Goal: Contribute content: Add original content to the website for others to see

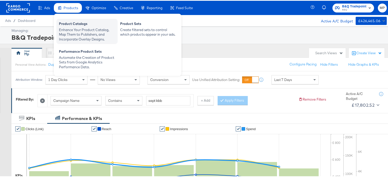
click at [88, 30] on div "Enhance Your Product Catalog, Map Them to Publishers, and Incorporate Overlay D…" at bounding box center [87, 34] width 56 height 14
click at [82, 35] on div "Enhance Your Product Catalog, Map Them to Publishers, and Incorporate Overlay D…" at bounding box center [87, 34] width 56 height 14
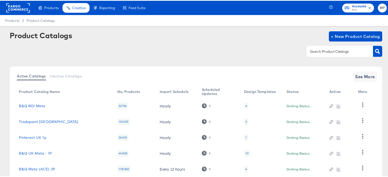
scroll to position [33, 0]
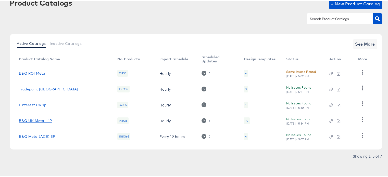
click at [38, 121] on link "B&Q UK Meta - 1P" at bounding box center [35, 120] width 33 height 4
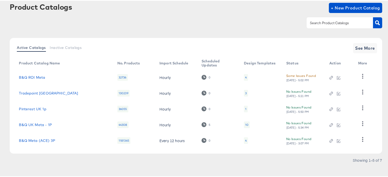
scroll to position [33, 0]
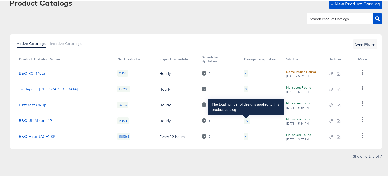
click at [245, 120] on div "10" at bounding box center [246, 120] width 3 height 4
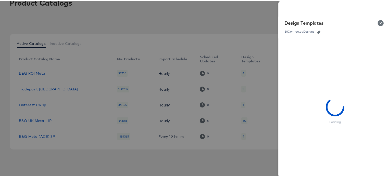
click at [186, 23] on div at bounding box center [196, 88] width 392 height 177
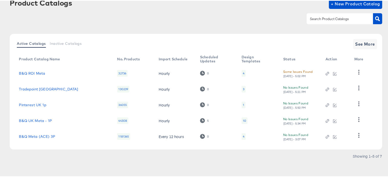
scroll to position [0, 0]
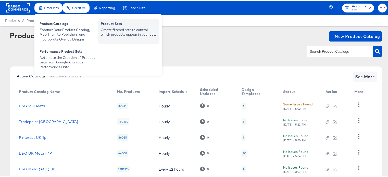
click at [124, 30] on div "Create filtered sets to control which products appear in your ads." at bounding box center [129, 31] width 56 height 9
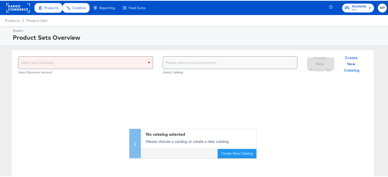
click at [83, 63] on div "Select your business" at bounding box center [85, 62] width 134 height 12
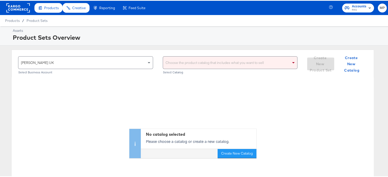
click at [204, 65] on div "Choose the product catalog that includes what you want to sell" at bounding box center [230, 62] width 134 height 12
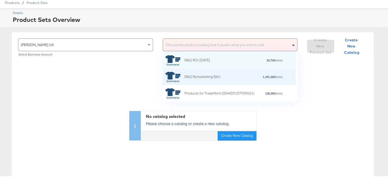
scroll to position [12, 0]
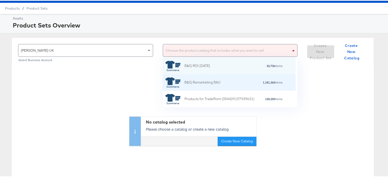
click at [213, 86] on div "B&Q Remarketing BAU" at bounding box center [192, 82] width 55 height 10
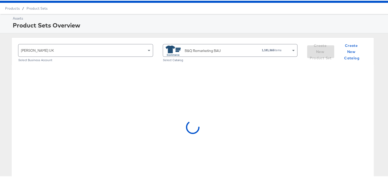
scroll to position [0, 0]
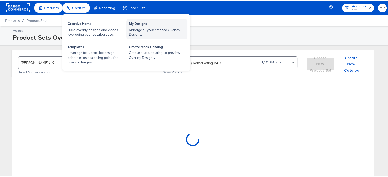
click at [153, 23] on div "My Designs" at bounding box center [157, 24] width 56 height 6
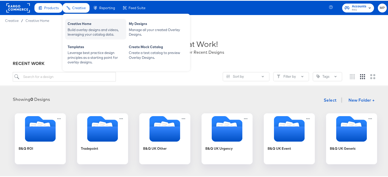
click at [81, 24] on div "Creative Home" at bounding box center [96, 24] width 56 height 6
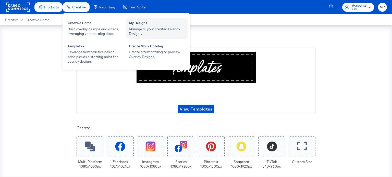
click at [136, 26] on div "My Designs" at bounding box center [157, 24] width 56 height 6
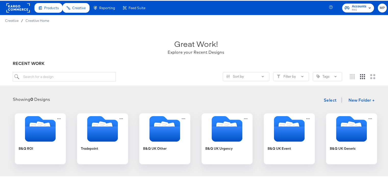
scroll to position [56, 0]
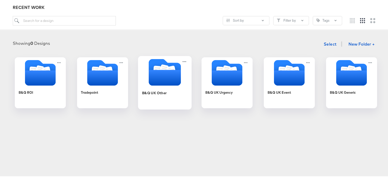
click at [158, 81] on icon "Folder" at bounding box center [165, 77] width 32 height 16
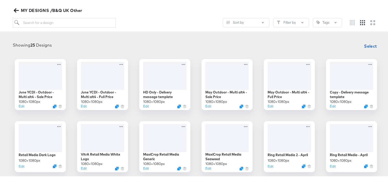
scroll to position [56, 0]
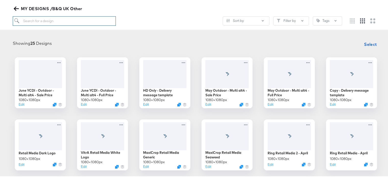
click at [52, 20] on input "search" at bounding box center [64, 20] width 103 height 9
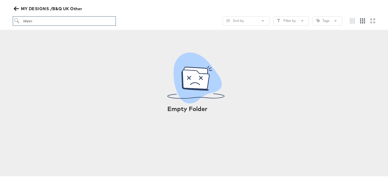
type input "skysc"
click at [14, 6] on icon "button" at bounding box center [16, 7] width 5 height 5
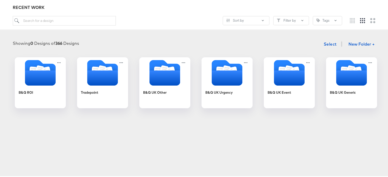
scroll to position [89, 0]
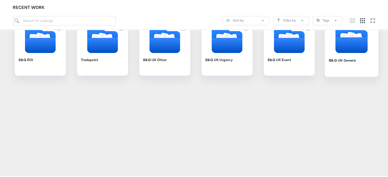
click at [346, 54] on div "B&Q UK Generic" at bounding box center [352, 64] width 46 height 20
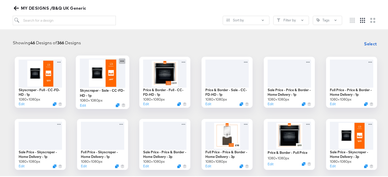
click at [120, 59] on icon at bounding box center [122, 60] width 6 height 5
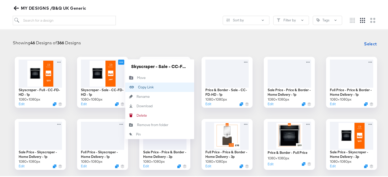
click at [138, 86] on div "Copy Link Copied!" at bounding box center [138, 86] width 0 height 0
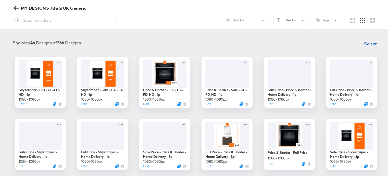
click at [19, 6] on span "MY DESIGNS /B&Q UK Generic" at bounding box center [50, 7] width 71 height 7
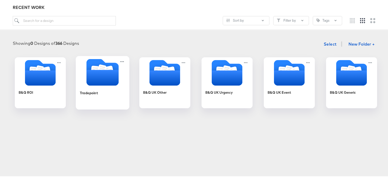
click at [96, 70] on icon "Folder" at bounding box center [102, 77] width 32 height 16
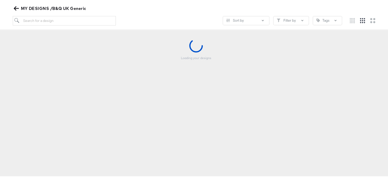
click at [96, 70] on div "Loading your designs" at bounding box center [195, 63] width 381 height 51
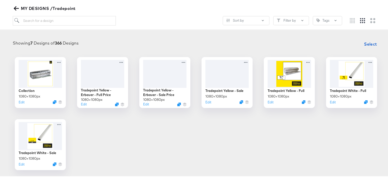
drag, startPoint x: 117, startPoint y: 121, endPoint x: 117, endPoint y: 128, distance: 6.9
click at [117, 128] on div "Collection 1080 × 1080 px Edit Tradepoint Yellow - Erbauer - Full Price 1080 × …" at bounding box center [195, 112] width 381 height 113
click at [14, 9] on icon "button" at bounding box center [16, 7] width 5 height 5
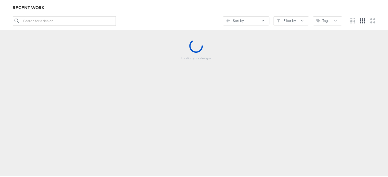
scroll to position [56, 0]
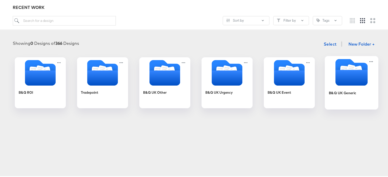
click at [347, 91] on div "B&Q UK Generic" at bounding box center [342, 92] width 27 height 5
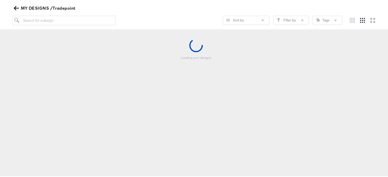
scroll to position [56, 0]
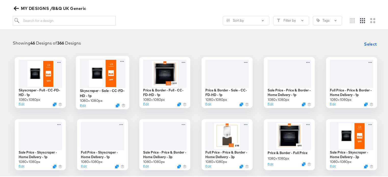
click at [101, 76] on div at bounding box center [103, 72] width 46 height 29
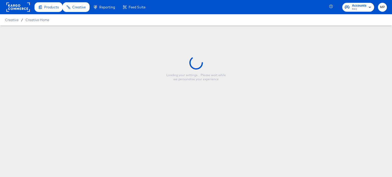
type input "Skyscraper - Sale - CC-FD-HD - 1p"
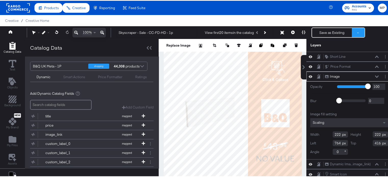
click at [357, 33] on button at bounding box center [358, 31] width 13 height 9
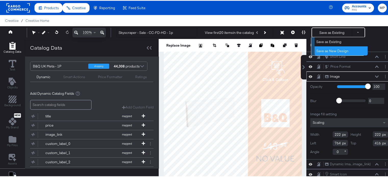
click at [349, 49] on button "Save as New Design" at bounding box center [340, 50] width 53 height 9
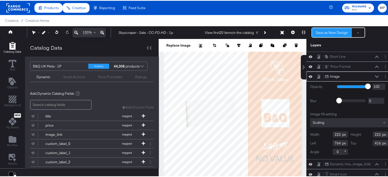
click at [335, 35] on button "Save as New Design" at bounding box center [332, 31] width 40 height 9
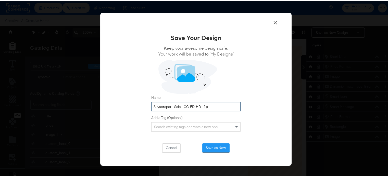
click at [212, 103] on input "Skyscraper - Sale - CC-FD-HD - 1p" at bounding box center [195, 105] width 89 height 9
type input "Skyscraper - Sale - CC-FD-HD - 1p_New"
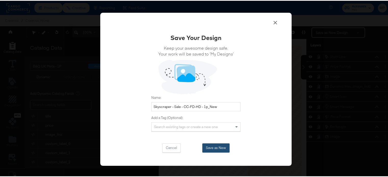
click at [215, 148] on button "Save as New" at bounding box center [215, 147] width 27 height 9
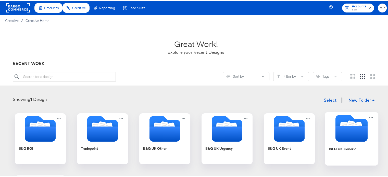
click at [350, 129] on icon "Folder" at bounding box center [351, 133] width 32 height 16
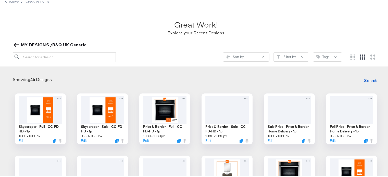
scroll to position [21, 0]
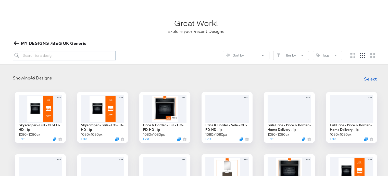
click at [55, 53] on input "search" at bounding box center [64, 54] width 103 height 9
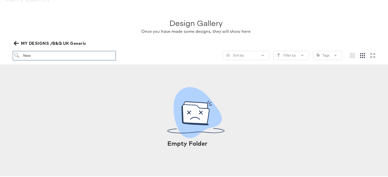
drag, startPoint x: 55, startPoint y: 53, endPoint x: 15, endPoint y: 53, distance: 40.0
click at [15, 53] on input "New" at bounding box center [64, 54] width 103 height 9
type input "new"
click at [15, 53] on input "new" at bounding box center [64, 54] width 103 height 9
click at [11, 42] on div "Design Gallery Once you have made some designs, they will show here MY DESIGNS …" at bounding box center [196, 34] width 392 height 59
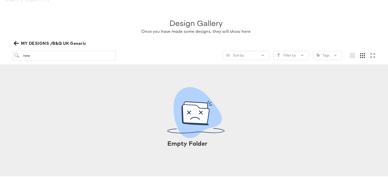
click at [17, 43] on icon "button" at bounding box center [16, 43] width 5 height 4
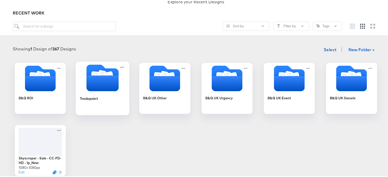
scroll to position [50, 0]
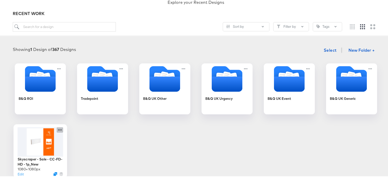
click at [58, 129] on icon at bounding box center [60, 129] width 4 height 1
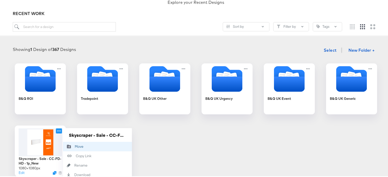
click at [85, 147] on button "Move Move" at bounding box center [97, 145] width 69 height 9
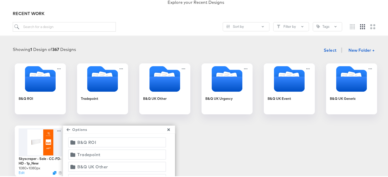
scroll to position [5, 0]
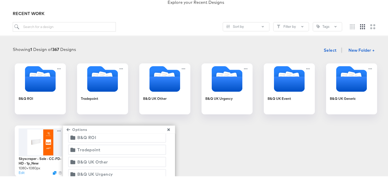
click at [101, 151] on span "Tradepoint" at bounding box center [116, 149] width 91 height 7
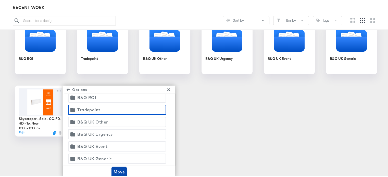
click at [119, 169] on span "Move" at bounding box center [118, 171] width 11 height 7
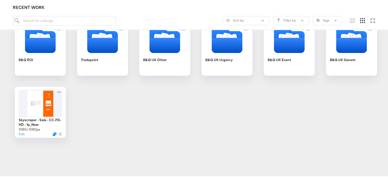
scroll to position [89, 0]
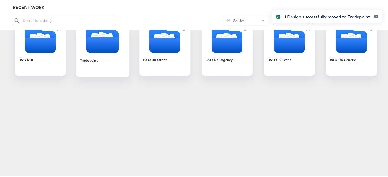
click at [110, 37] on icon "Folder" at bounding box center [102, 44] width 32 height 16
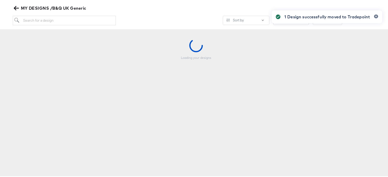
click at [110, 38] on div "Loading your designs" at bounding box center [195, 63] width 381 height 51
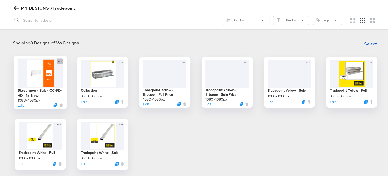
click at [59, 60] on icon at bounding box center [60, 60] width 4 height 1
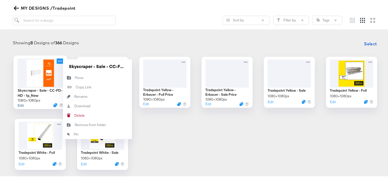
click at [19, 105] on button "Edit" at bounding box center [21, 104] width 6 height 5
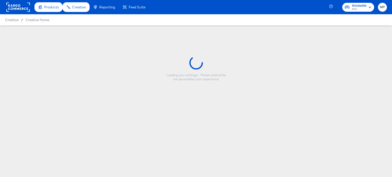
type input "Skyscraper - Sale - CC-FD-HD - 1p_New"
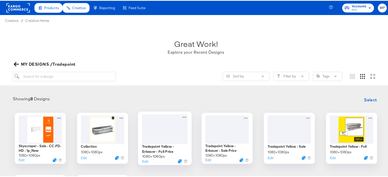
click at [166, 129] on div at bounding box center [165, 128] width 46 height 29
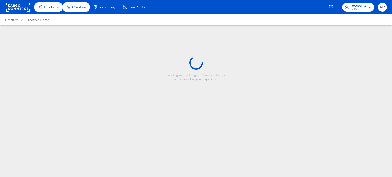
type input "Tradepoint Yellow - Erbauer - Full Price"
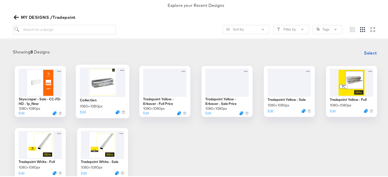
scroll to position [46, 0]
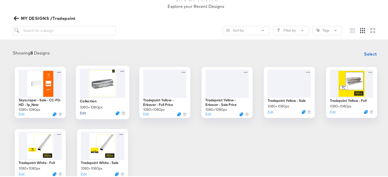
click at [81, 112] on button "Edit" at bounding box center [83, 112] width 6 height 5
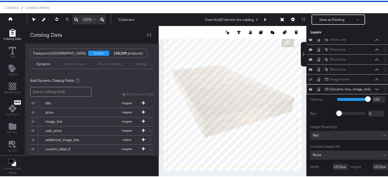
scroll to position [3, 0]
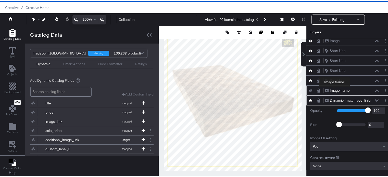
click at [334, 87] on div "Image frame" at bounding box center [340, 89] width 20 height 5
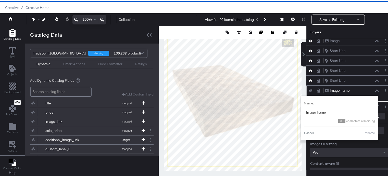
scroll to position [30, 0]
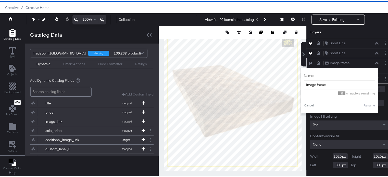
click at [375, 62] on icon at bounding box center [377, 62] width 4 height 3
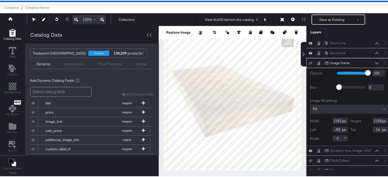
click at [375, 62] on icon at bounding box center [377, 62] width 4 height 2
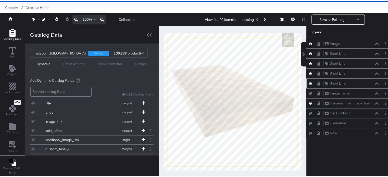
click at [373, 84] on div "Short Line Short Line" at bounding box center [352, 82] width 54 height 5
click at [373, 85] on div "Short Line Short Line" at bounding box center [348, 83] width 85 height 10
click at [375, 83] on button at bounding box center [377, 82] width 4 height 3
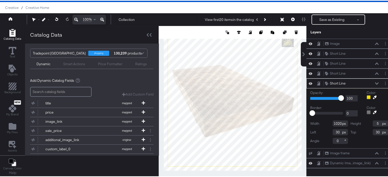
click at [366, 96] on div at bounding box center [368, 97] width 4 height 4
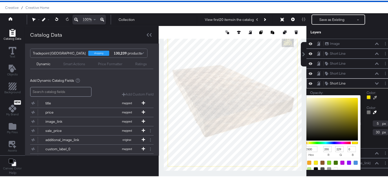
scroll to position [18, 0]
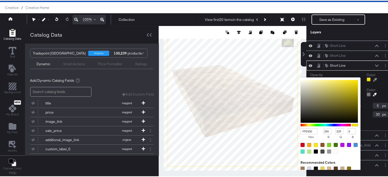
click at [301, 131] on input "FFE500" at bounding box center [308, 131] width 17 height 6
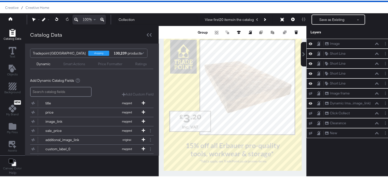
scroll to position [0, 0]
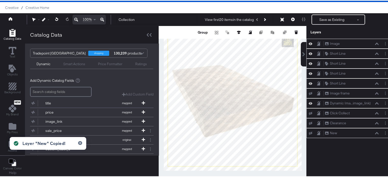
click at [370, 65] on div "Short Line Short Line" at bounding box center [348, 63] width 85 height 10
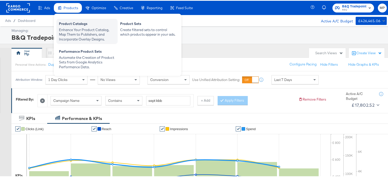
click at [79, 29] on div "Enhance Your Product Catalog, Map Them to Publishers, and Incorporate Overlay D…" at bounding box center [87, 34] width 56 height 14
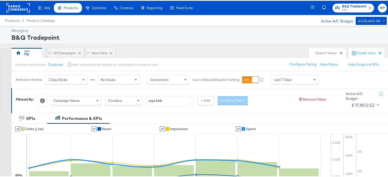
click at [79, 29] on div "Managing:" at bounding box center [198, 30] width 374 height 5
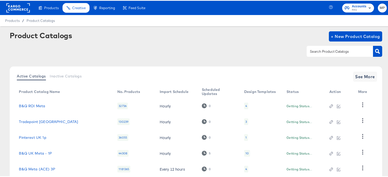
click at [40, 33] on div "Product Catalogs" at bounding box center [41, 35] width 62 height 8
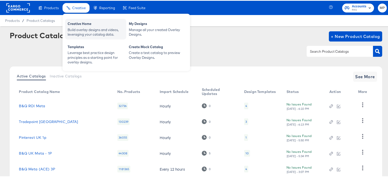
click at [98, 27] on div "Build overlay designs and videos, leveraging your catalog data." at bounding box center [96, 31] width 56 height 9
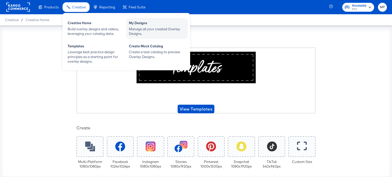
click at [149, 30] on div "Manage all your created Overlay Designs." at bounding box center [157, 31] width 56 height 9
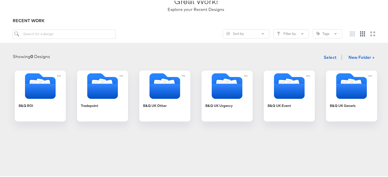
scroll to position [75, 0]
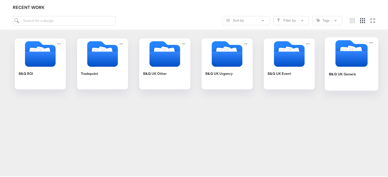
click at [343, 59] on icon "Folder" at bounding box center [351, 58] width 32 height 16
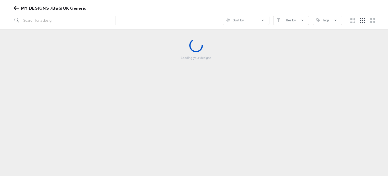
scroll to position [58, 0]
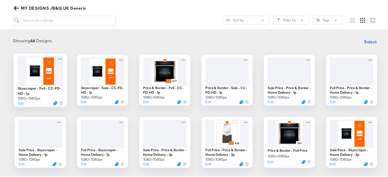
click at [32, 74] on div at bounding box center [41, 70] width 46 height 29
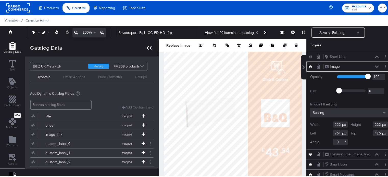
click at [147, 48] on icon at bounding box center [148, 47] width 2 height 4
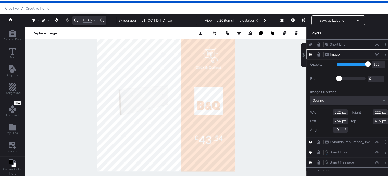
scroll to position [12, 0]
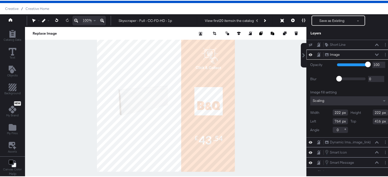
click at [78, 22] on icon at bounding box center [76, 20] width 4 height 6
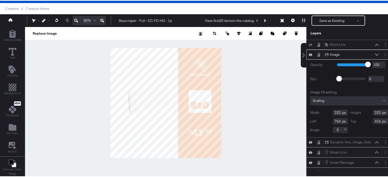
click at [77, 21] on icon at bounding box center [76, 20] width 4 height 4
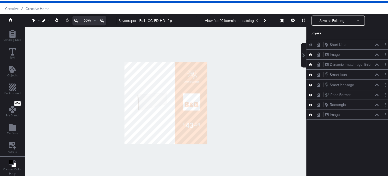
click at [82, 107] on div at bounding box center [165, 102] width 281 height 152
